Goal: Task Accomplishment & Management: Manage account settings

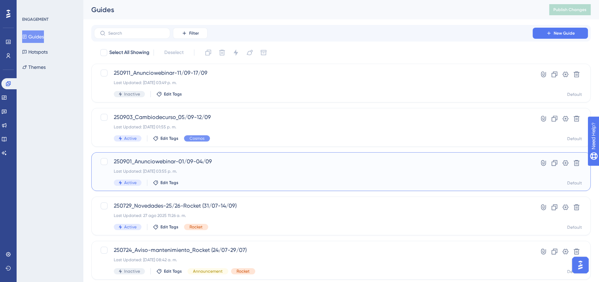
click at [238, 160] on span "250901_Anunciowebinar-01/09-04/09" at bounding box center [313, 161] width 399 height 8
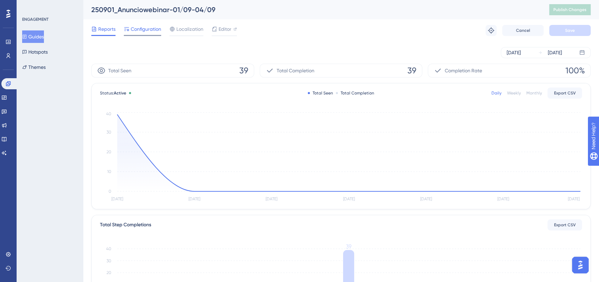
click at [157, 33] on span "Configuration" at bounding box center [146, 29] width 30 height 8
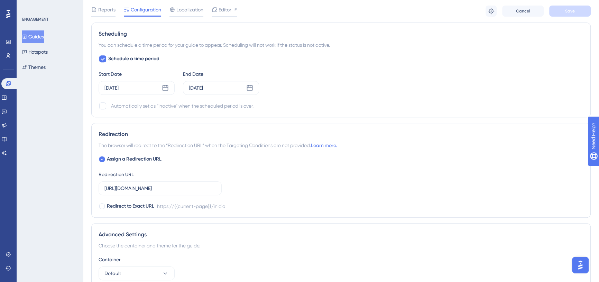
scroll to position [503, 0]
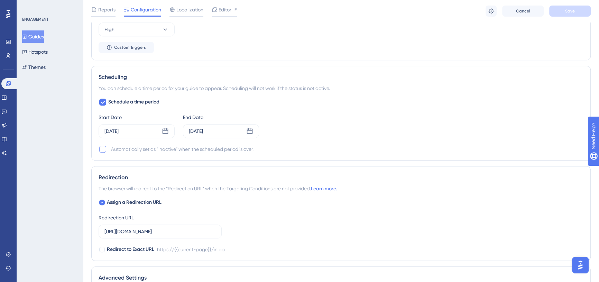
click at [102, 146] on div at bounding box center [102, 149] width 7 height 7
checkbox input "true"
click at [553, 6] on button "Save" at bounding box center [569, 11] width 41 height 11
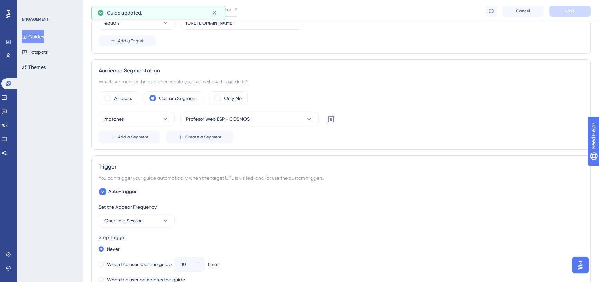
scroll to position [0, 0]
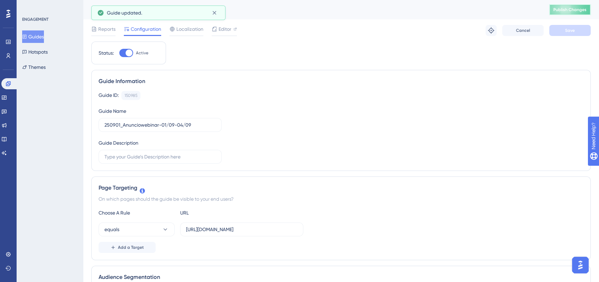
click at [564, 8] on span "Publish Changes" at bounding box center [569, 10] width 33 height 6
click at [127, 50] on div at bounding box center [129, 52] width 7 height 7
click at [119, 53] on input "Active" at bounding box center [119, 53] width 0 height 0
checkbox input "false"
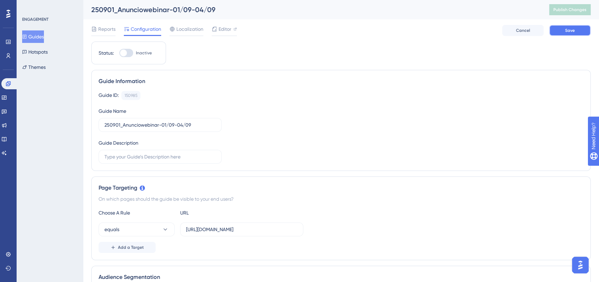
click at [566, 28] on span "Save" at bounding box center [570, 31] width 10 height 6
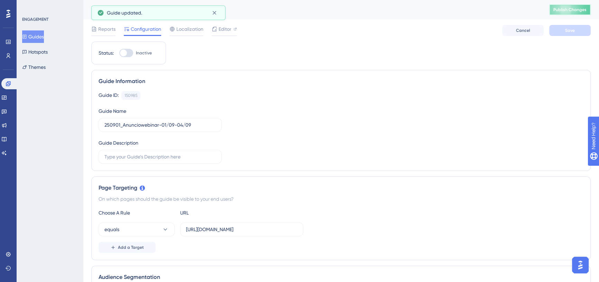
click at [563, 12] on span "Publish Changes" at bounding box center [569, 10] width 33 height 6
click at [416, 109] on div "Guide ID: 150985 Copy Guide Name 250901_Anunciowebinar-01/09-04/09 Guide Descri…" at bounding box center [341, 127] width 485 height 73
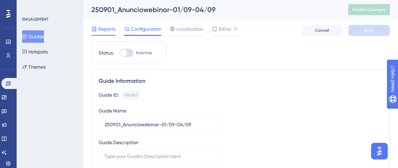
click at [105, 33] on span "Reports" at bounding box center [106, 29] width 17 height 8
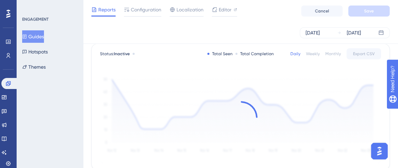
scroll to position [37, 0]
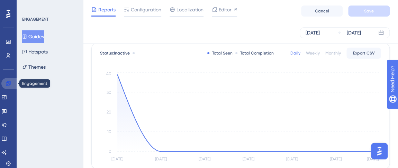
click at [8, 85] on icon at bounding box center [9, 84] width 6 height 6
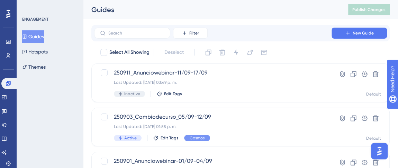
click at [252, 7] on div "Guides" at bounding box center [210, 10] width 239 height 10
